Goal: Task Accomplishment & Management: Complete application form

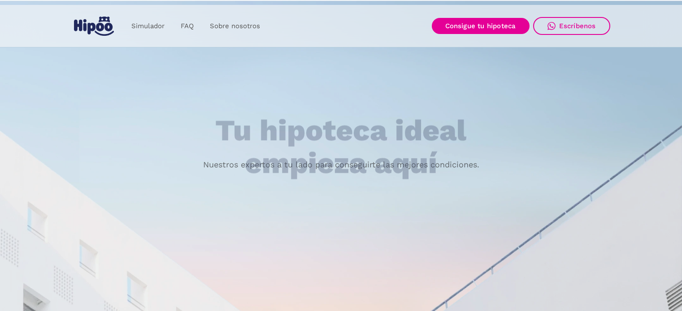
scroll to position [90, 0]
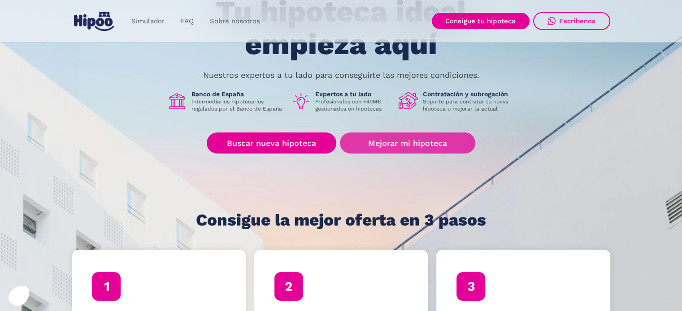
click at [361, 143] on link "Mejorar mi hipoteca" at bounding box center [407, 143] width 135 height 21
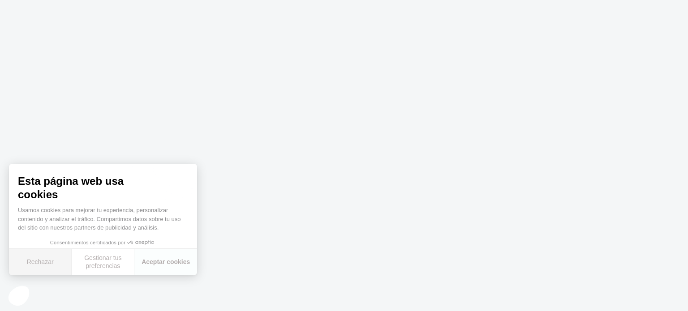
click at [39, 258] on button "Rechazar" at bounding box center [40, 262] width 63 height 26
